Goal: Complete application form

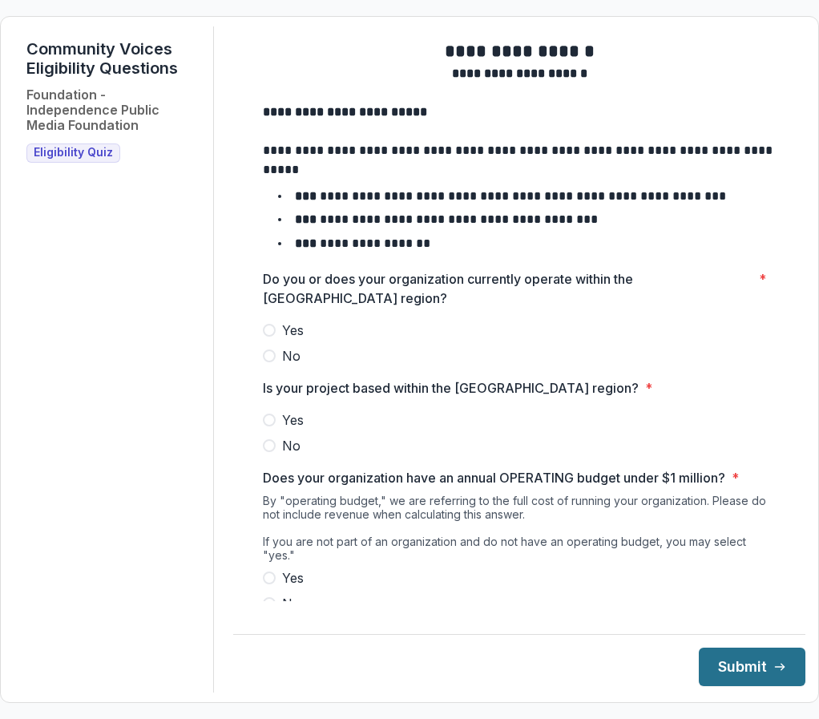
click at [736, 659] on button "Submit" at bounding box center [752, 667] width 107 height 38
click at [269, 337] on span at bounding box center [269, 330] width 13 height 13
click at [271, 426] on span at bounding box center [269, 420] width 13 height 13
click at [266, 571] on span at bounding box center [269, 577] width 13 height 13
click at [721, 677] on button "Submit" at bounding box center [752, 667] width 107 height 38
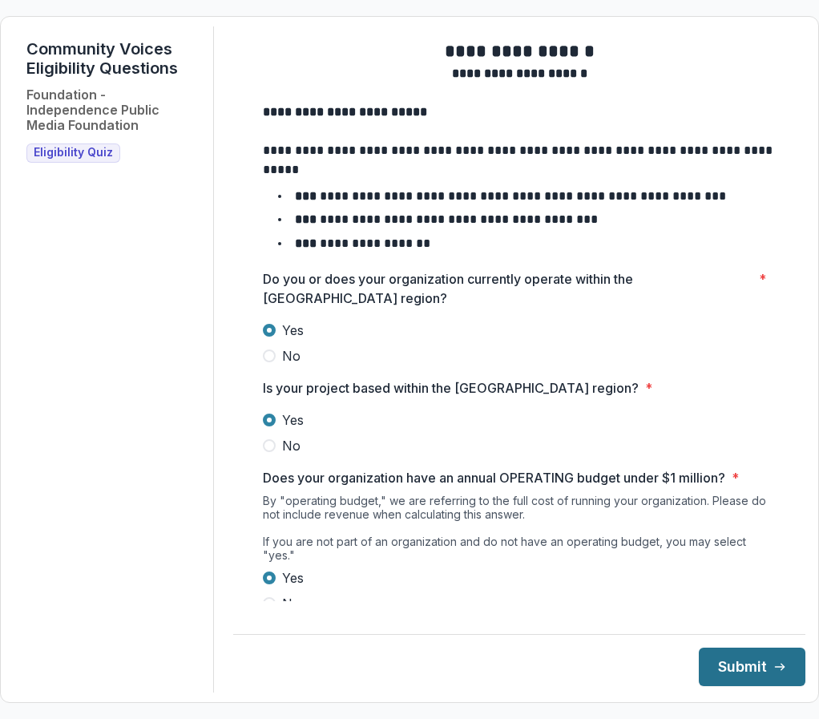
scroll to position [52, 0]
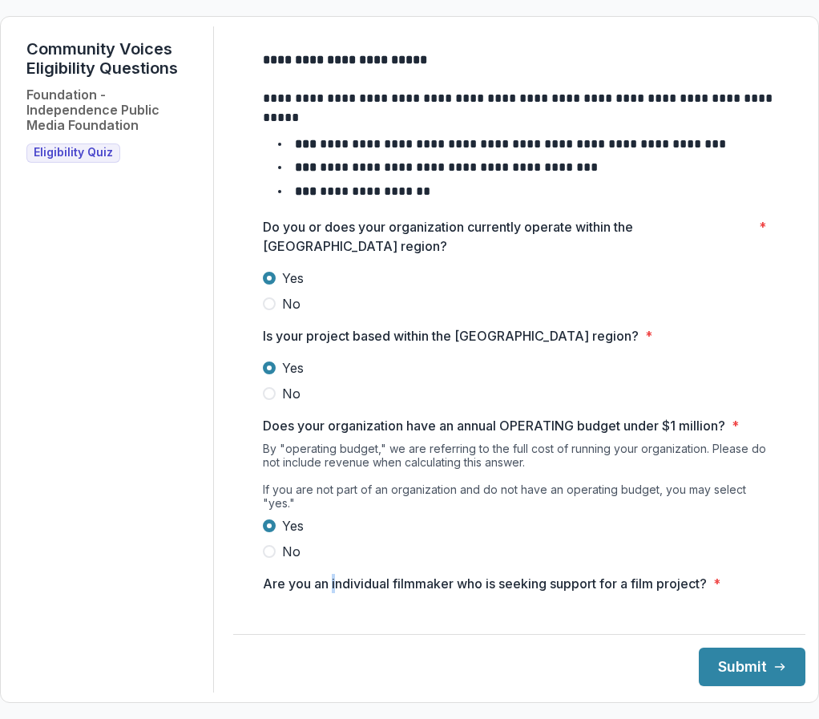
click at [333, 579] on p "Are you an individual filmmaker who is seeking support for a film project?" at bounding box center [485, 583] width 444 height 19
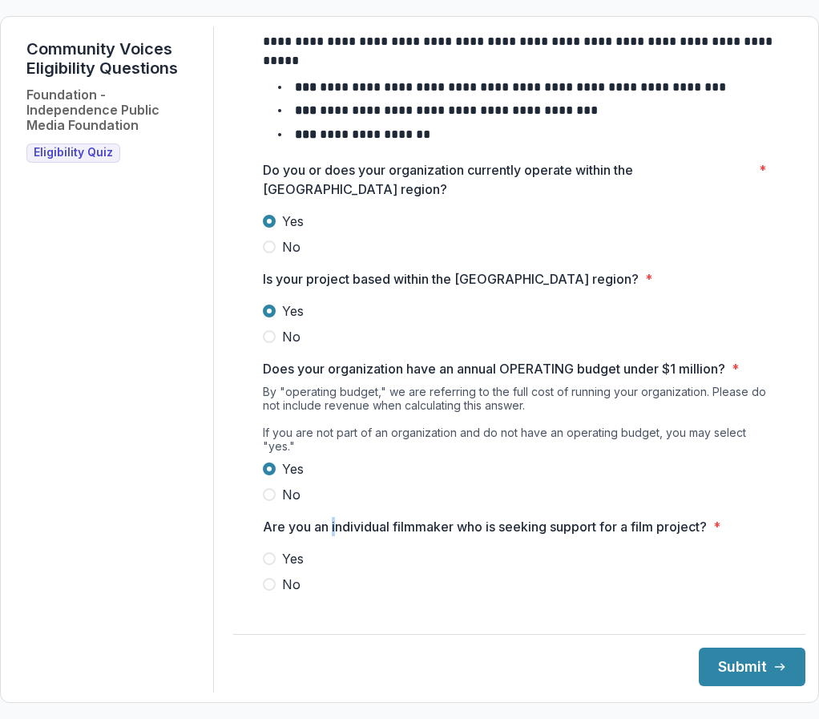
scroll to position [112, 0]
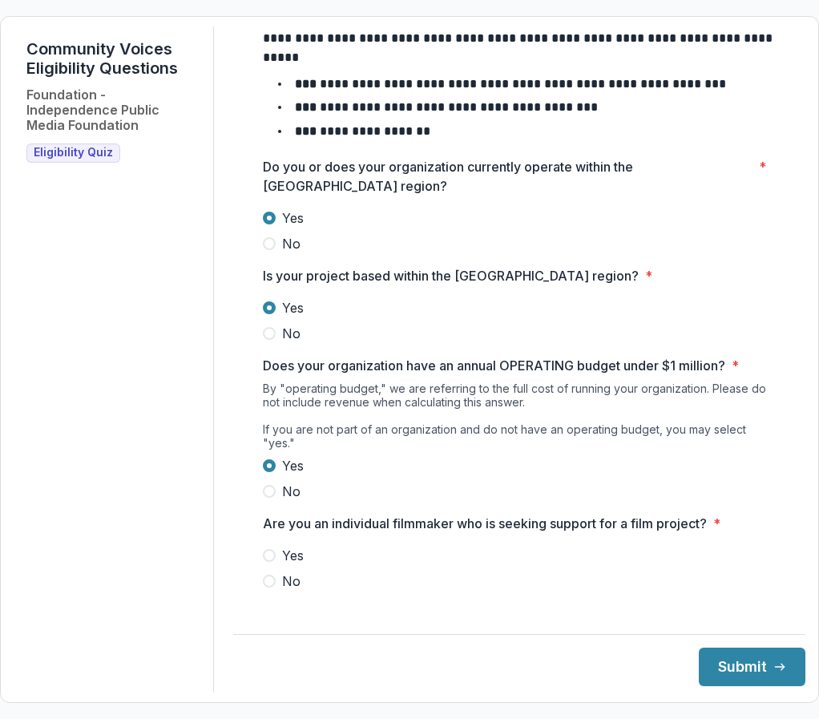
click at [265, 583] on span at bounding box center [269, 581] width 13 height 13
click at [733, 667] on button "Submit" at bounding box center [752, 667] width 107 height 38
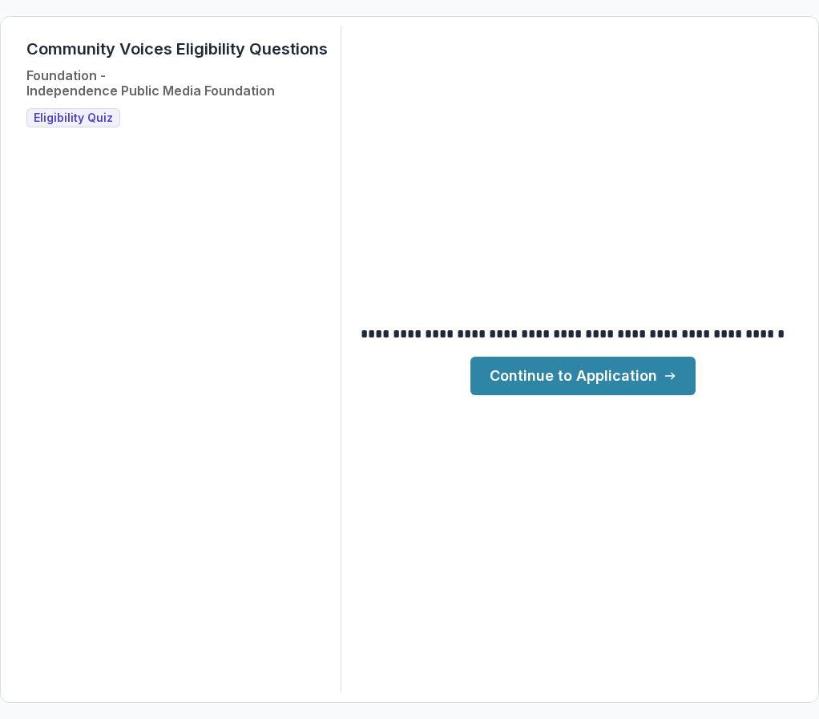
click at [631, 375] on link "Continue to Application" at bounding box center [582, 376] width 225 height 38
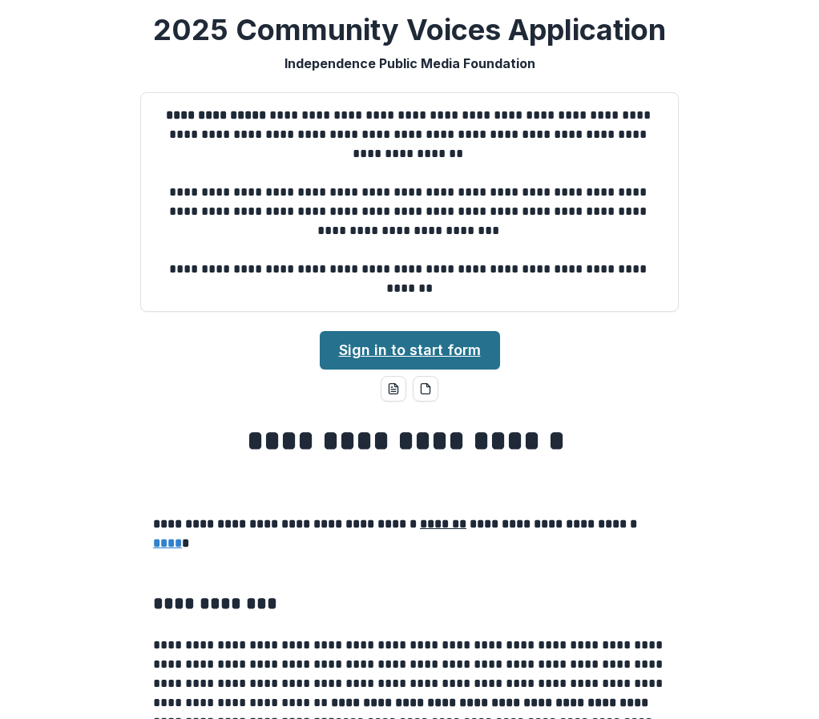
click at [430, 355] on link "Sign in to start form" at bounding box center [410, 350] width 180 height 38
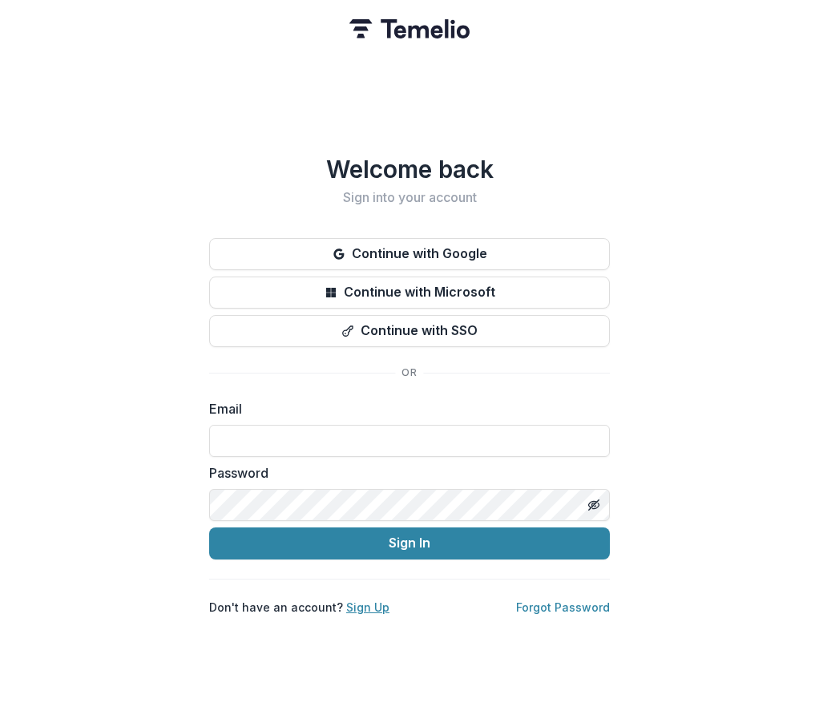
click at [357, 600] on link "Sign Up" at bounding box center [367, 607] width 43 height 14
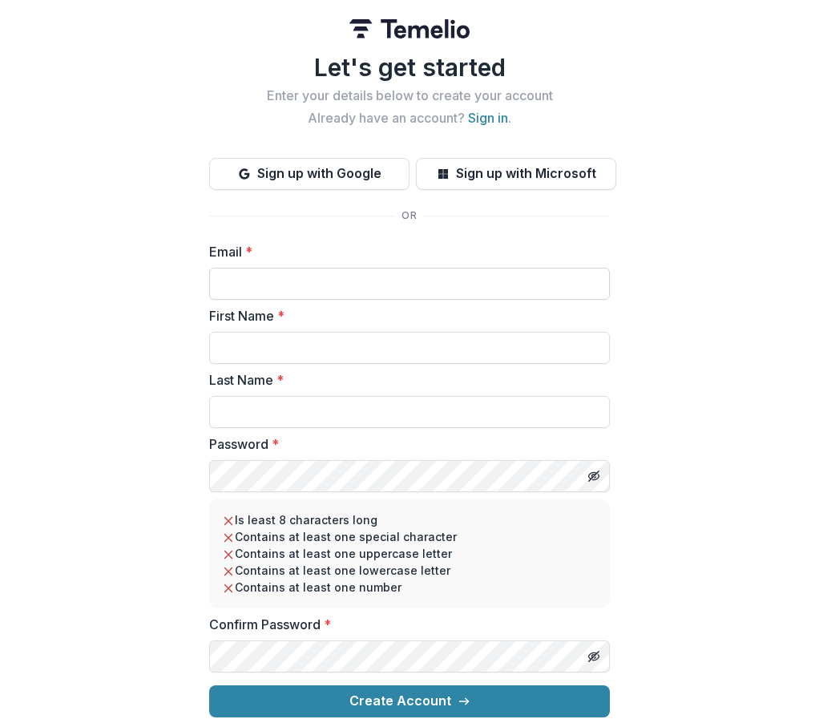
click at [367, 289] on input "Email *" at bounding box center [409, 284] width 401 height 32
drag, startPoint x: 664, startPoint y: 227, endPoint x: 664, endPoint y: 217, distance: 9.6
click at [664, 227] on div "Let's get started Enter your details below to create your account Already have …" at bounding box center [409, 359] width 819 height 719
paste input "**********"
type input "**********"
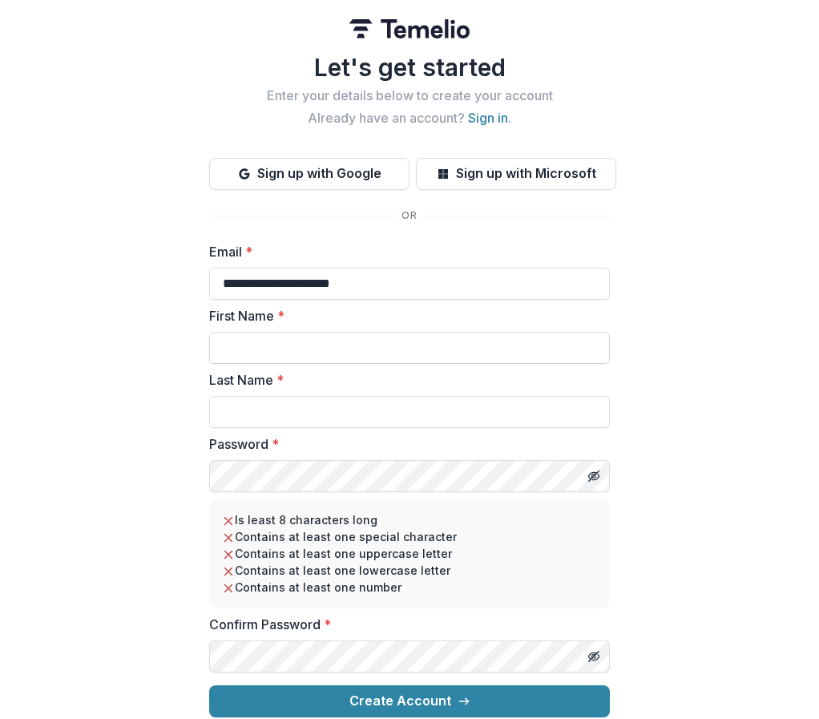
click at [289, 350] on input "First Name *" at bounding box center [409, 348] width 401 height 32
type input "*******"
click at [275, 400] on input "Last Name *" at bounding box center [409, 412] width 401 height 32
type input "****"
click at [595, 474] on icon "Toggle password visibility" at bounding box center [594, 476] width 13 height 13
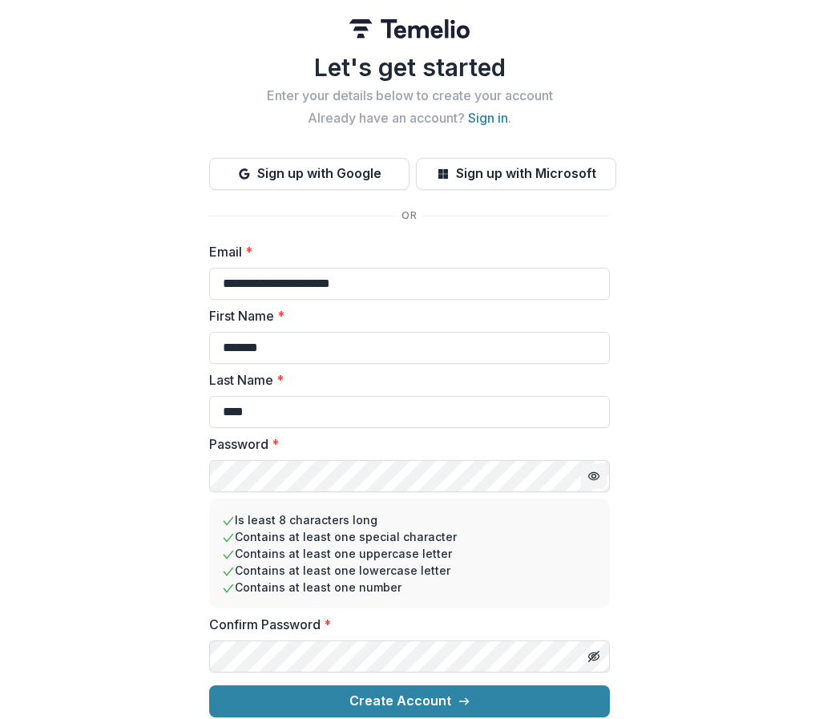
scroll to position [8, 0]
click at [593, 650] on icon "Toggle password visibility" at bounding box center [594, 656] width 13 height 13
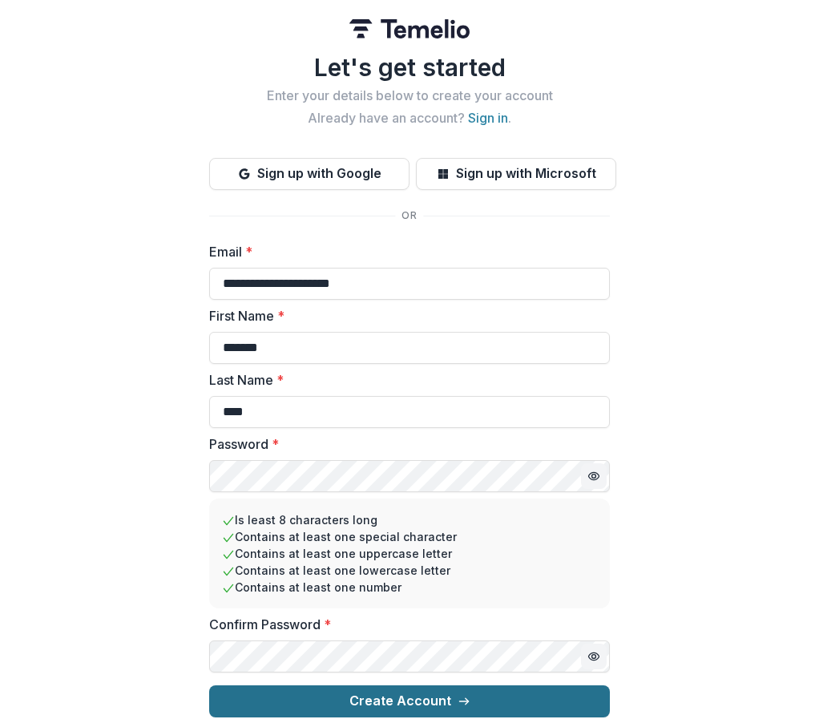
click at [433, 686] on button "Create Account" at bounding box center [409, 701] width 401 height 32
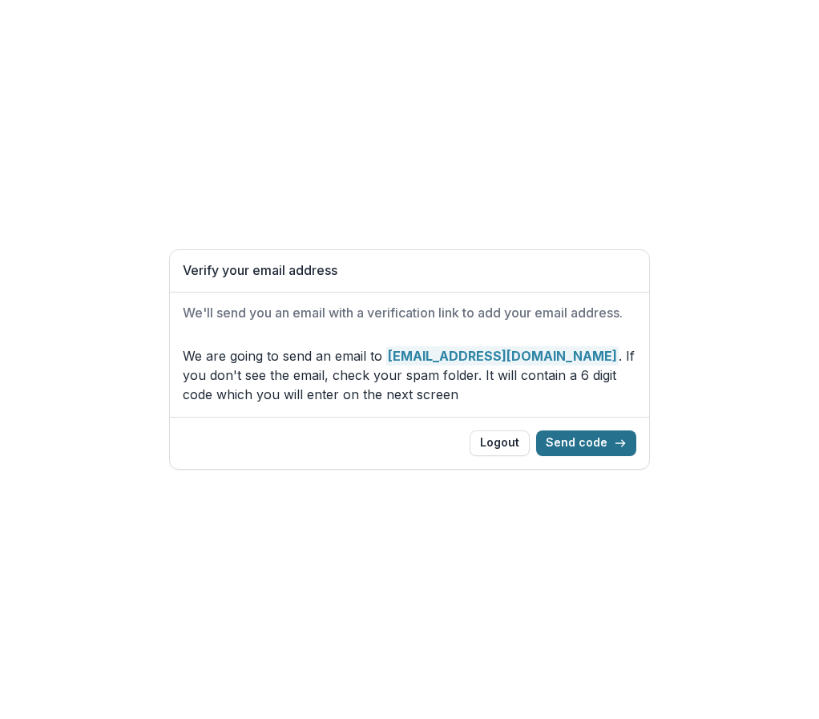
click at [588, 445] on button "Send code" at bounding box center [586, 443] width 100 height 26
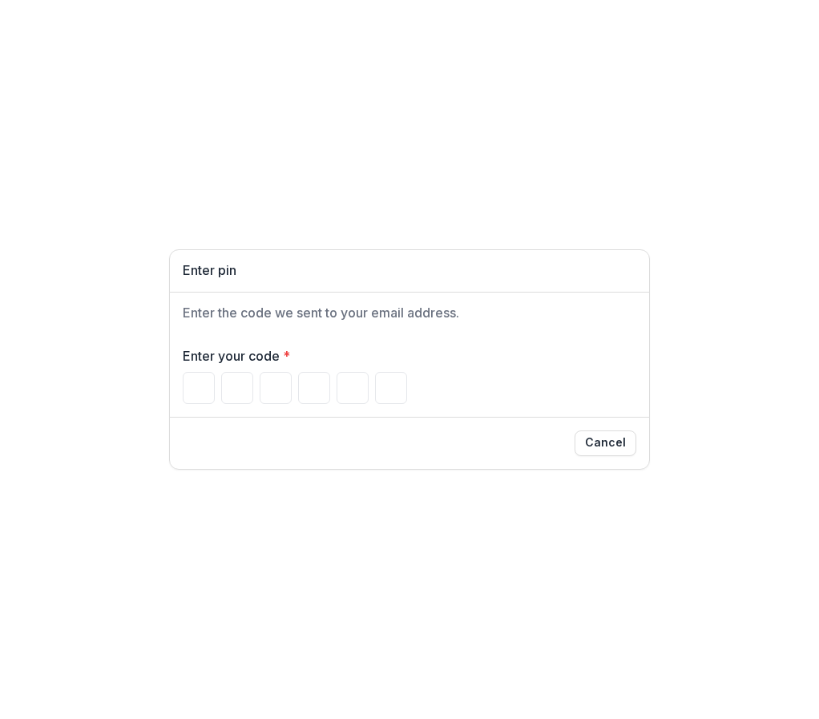
type input "*"
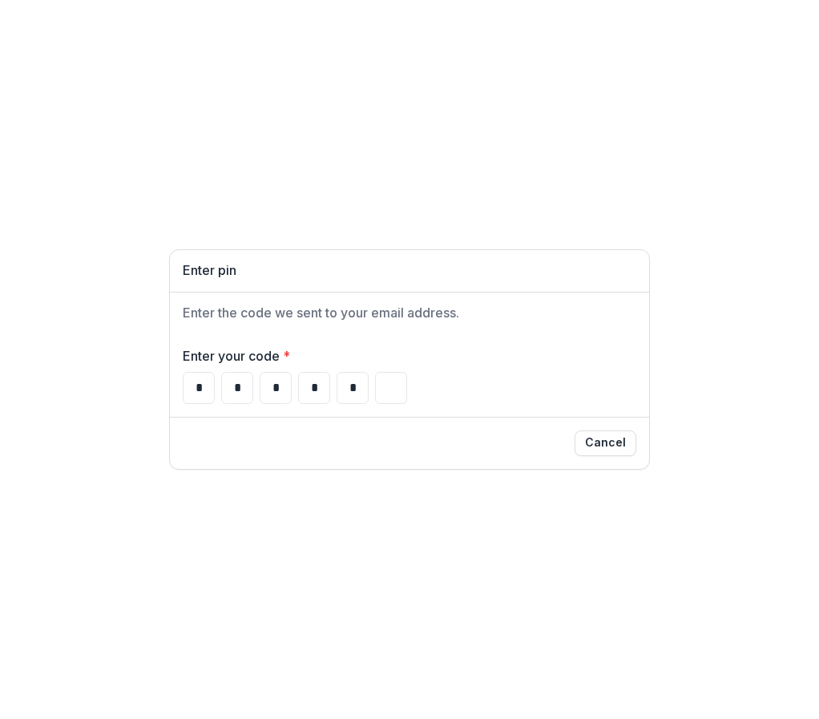
type input "*"
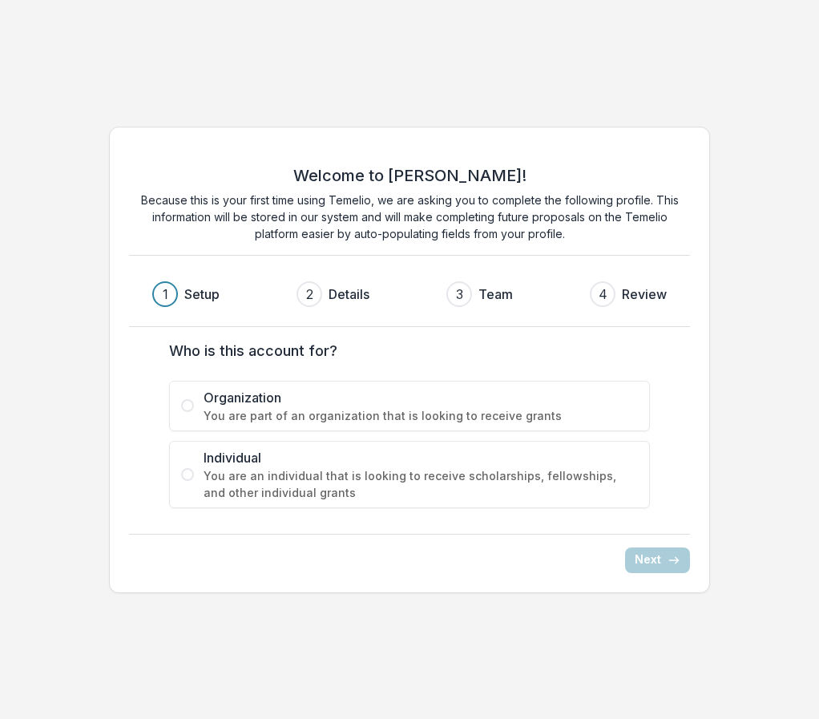
click at [209, 410] on span "You are part of an organization that is looking to receive grants" at bounding box center [421, 415] width 434 height 17
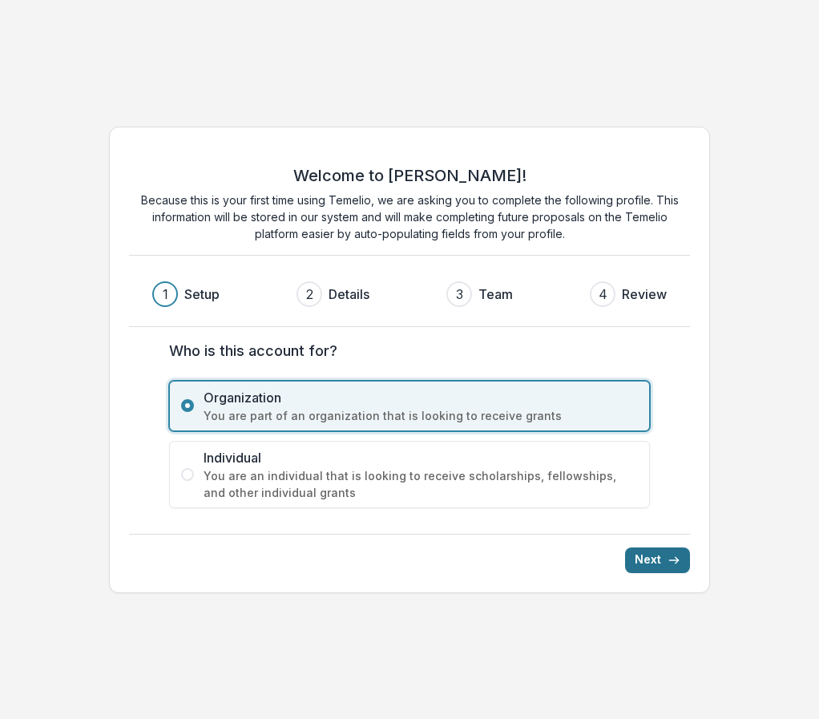
click at [673, 555] on icon "submit" at bounding box center [674, 560] width 13 height 13
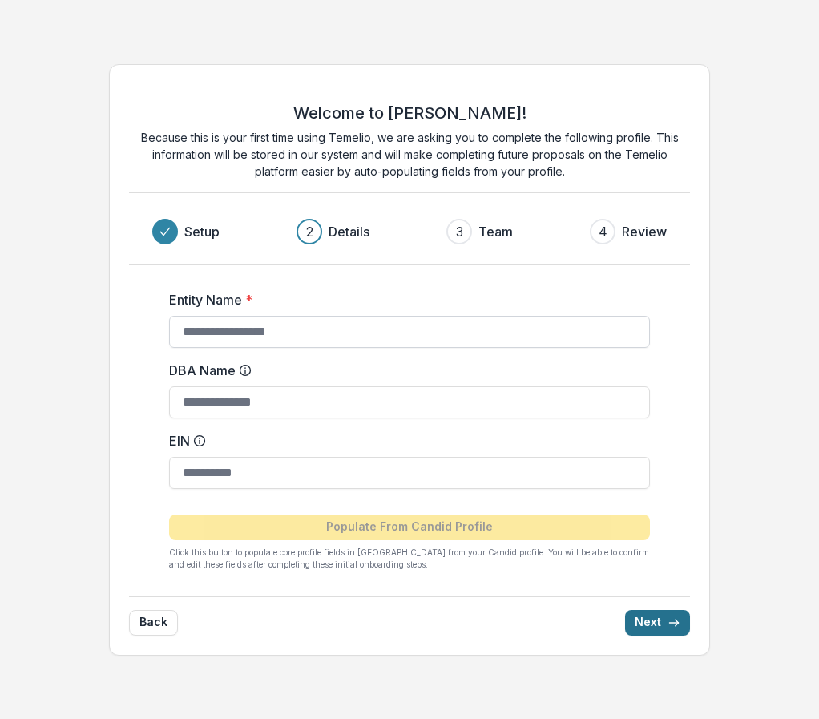
click at [363, 331] on input "Entity Name *" at bounding box center [409, 332] width 481 height 32
type input "**********"
click at [281, 470] on input "EIN" at bounding box center [409, 473] width 481 height 32
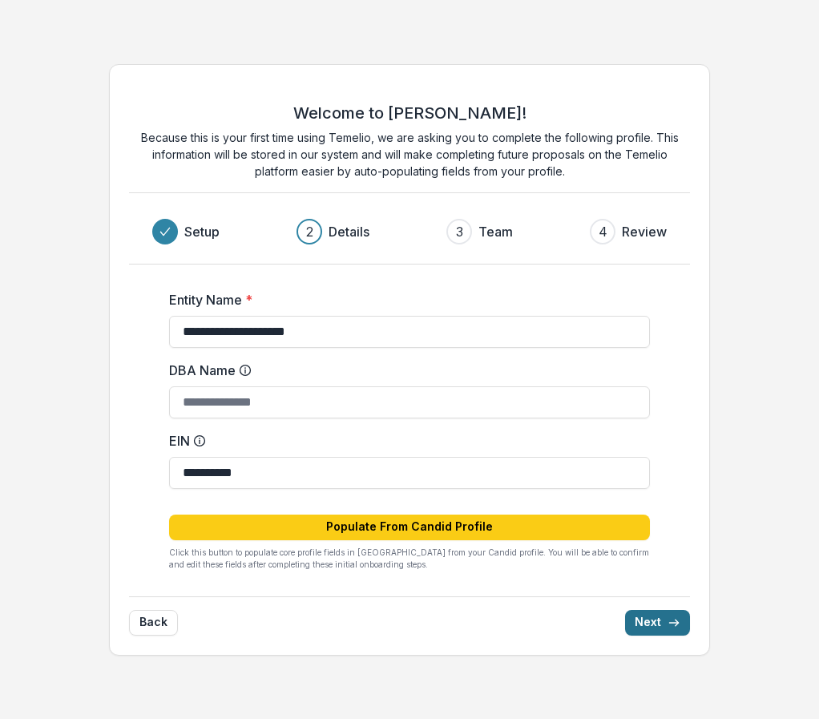
type input "**********"
click at [657, 626] on button "Next" at bounding box center [657, 623] width 65 height 26
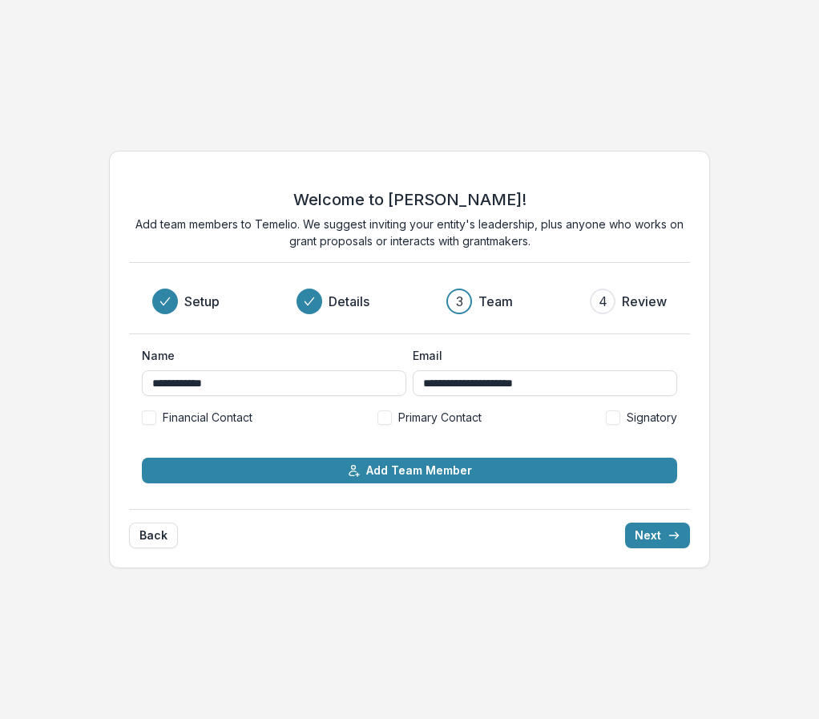
click at [383, 417] on span at bounding box center [385, 417] width 14 height 14
click at [151, 422] on span at bounding box center [149, 417] width 14 height 14
click at [619, 416] on label "Signatory" at bounding box center [641, 417] width 71 height 17
click at [646, 541] on button "Next" at bounding box center [657, 536] width 65 height 26
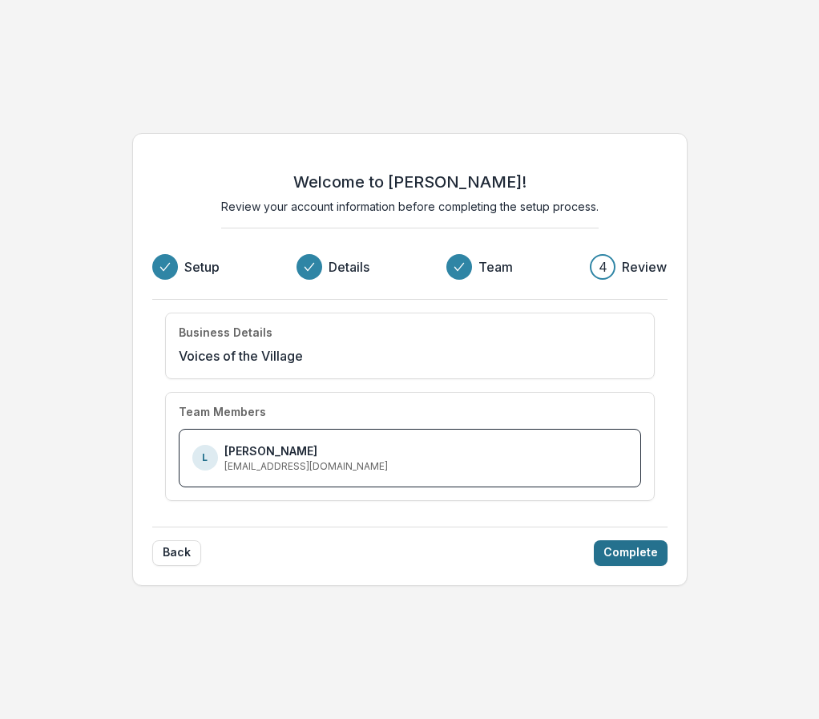
click at [643, 544] on button "Complete" at bounding box center [631, 553] width 74 height 26
